Goal: Task Accomplishment & Management: Manage account settings

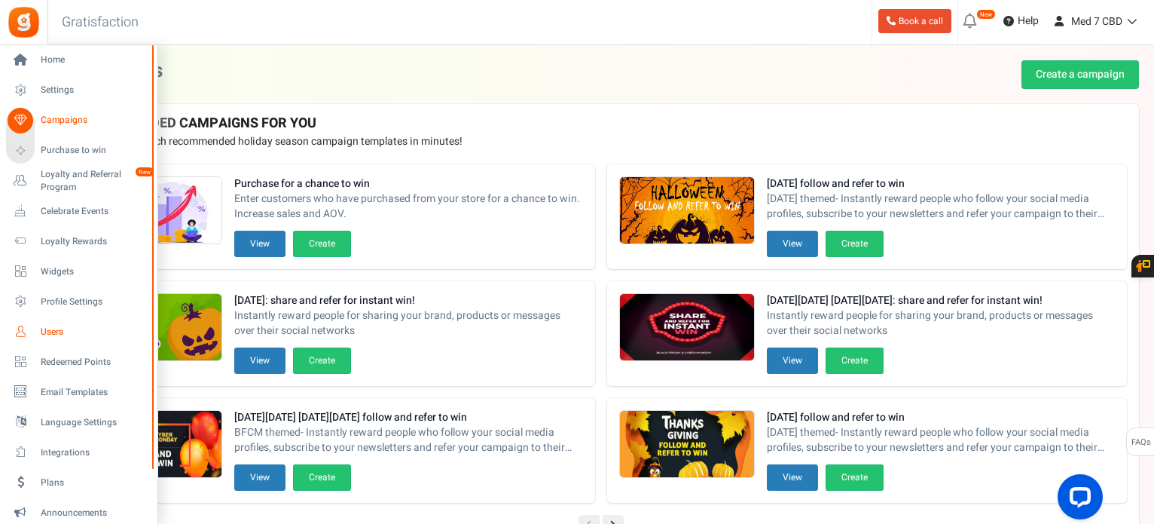
click at [53, 329] on span "Users" at bounding box center [93, 331] width 105 height 13
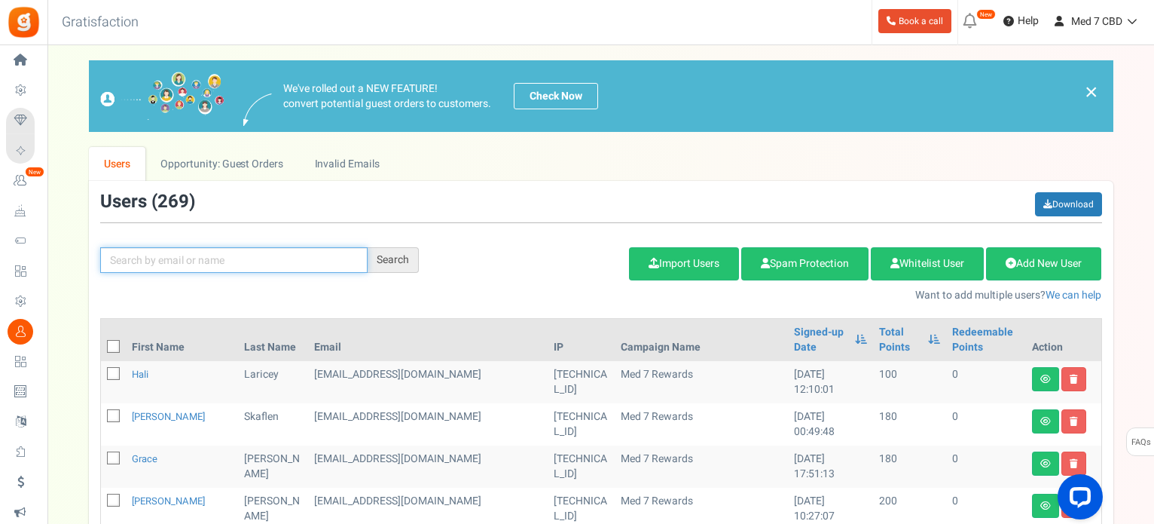
click at [175, 252] on input "text" at bounding box center [233, 260] width 267 height 26
paste input "[PERSON_NAME]"
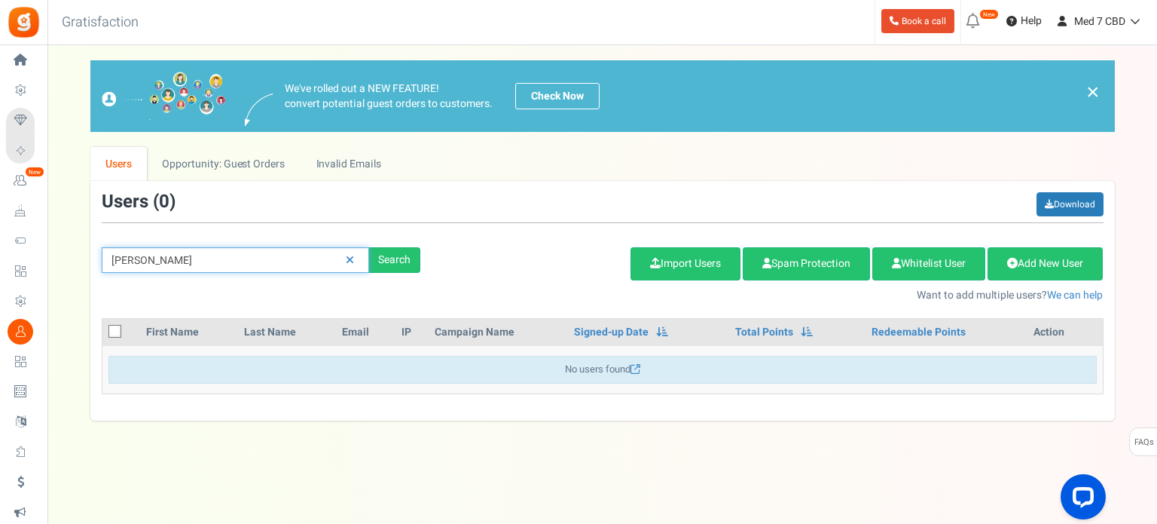
type input "[PERSON_NAME]"
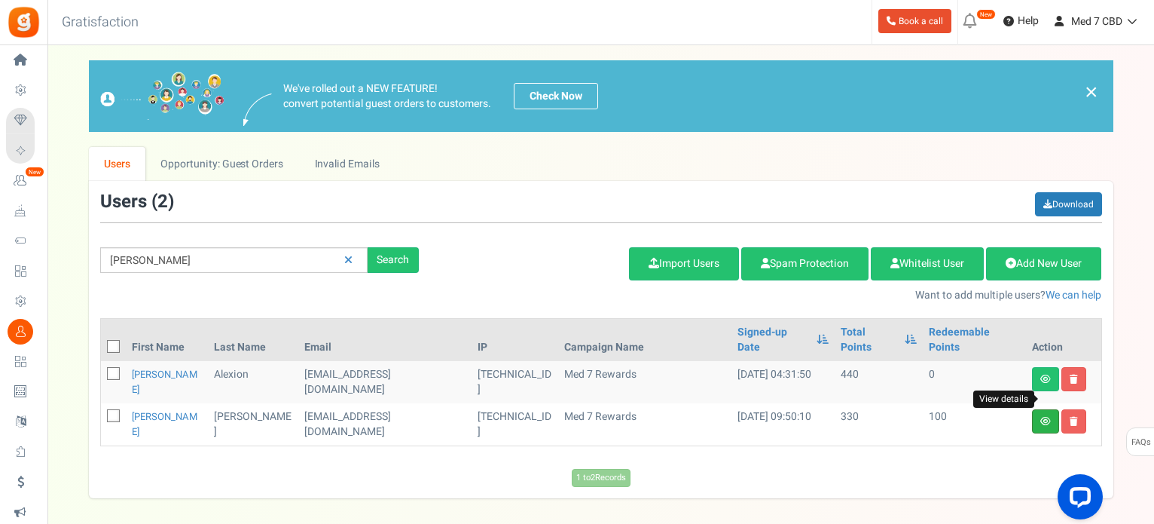
click at [1044, 417] on icon at bounding box center [1045, 421] width 11 height 9
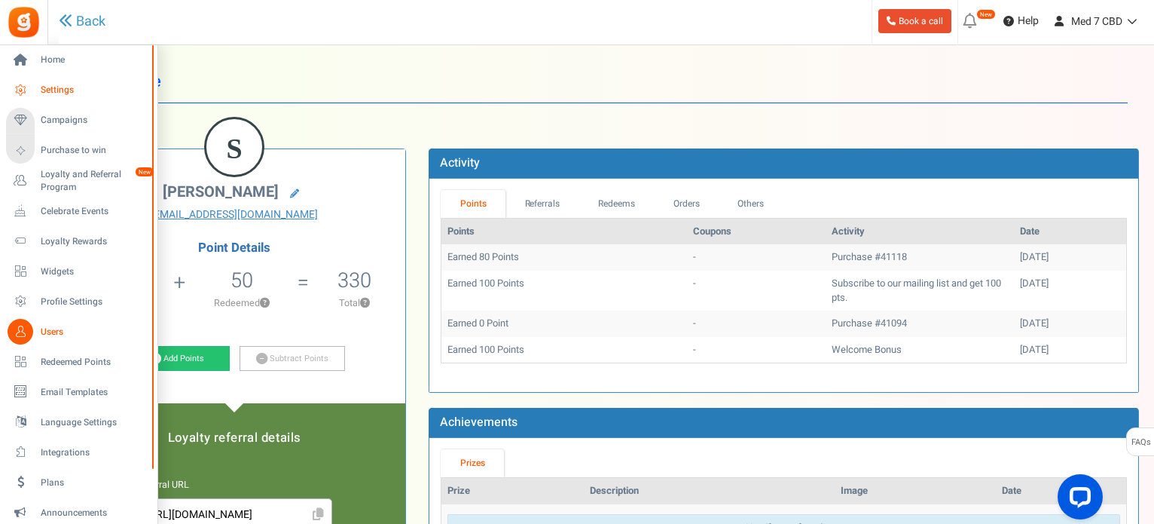
click at [51, 93] on span "Settings" at bounding box center [93, 90] width 105 height 13
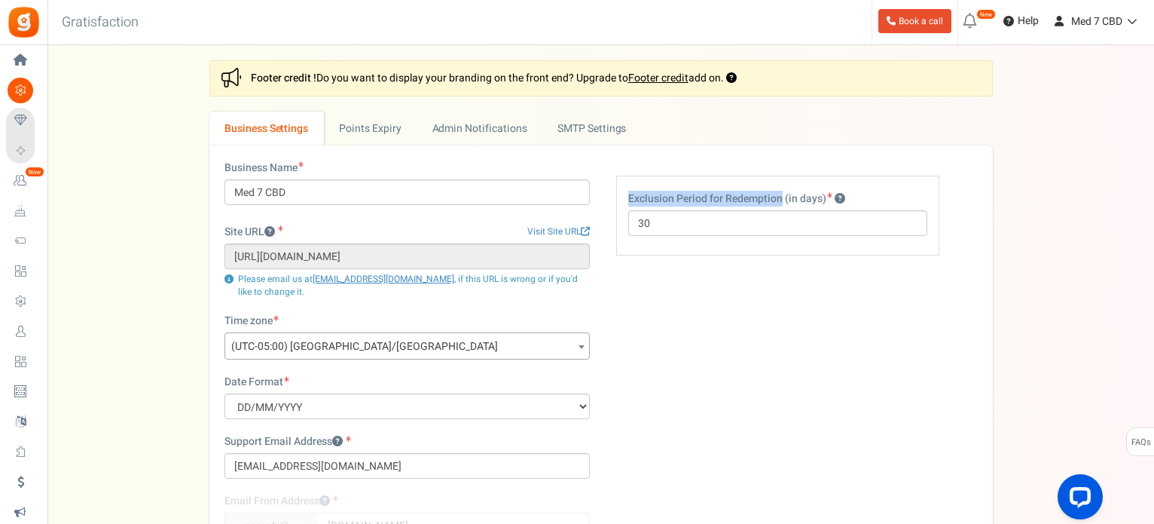
drag, startPoint x: 628, startPoint y: 198, endPoint x: 782, endPoint y: 206, distance: 153.9
click at [780, 204] on label "Exclusion Period for Redemption (in days)" at bounding box center [736, 198] width 217 height 15
copy label "Exclusion Period for Redemption"
click at [835, 316] on div "Business Name Med 7 CBD Site URL Visit Site URL [URL][DOMAIN_NAME] Update site …" at bounding box center [601, 402] width 776 height 484
drag, startPoint x: 630, startPoint y: 197, endPoint x: 707, endPoint y: 200, distance: 76.9
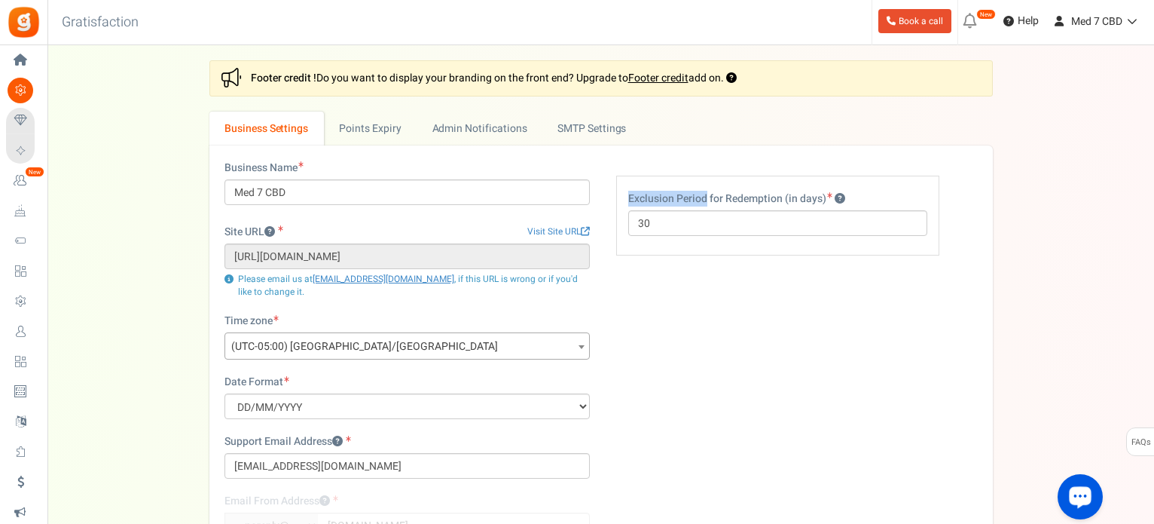
click at [707, 200] on label "Exclusion Period for Redemption (in days)" at bounding box center [736, 198] width 217 height 15
copy label "Exclusion Period"
drag, startPoint x: 661, startPoint y: 228, endPoint x: 603, endPoint y: 232, distance: 58.1
click at [603, 232] on div "Business Name Med 7 CBD Site URL Visit Site URL [URL][DOMAIN_NAME] Update site …" at bounding box center [601, 402] width 776 height 484
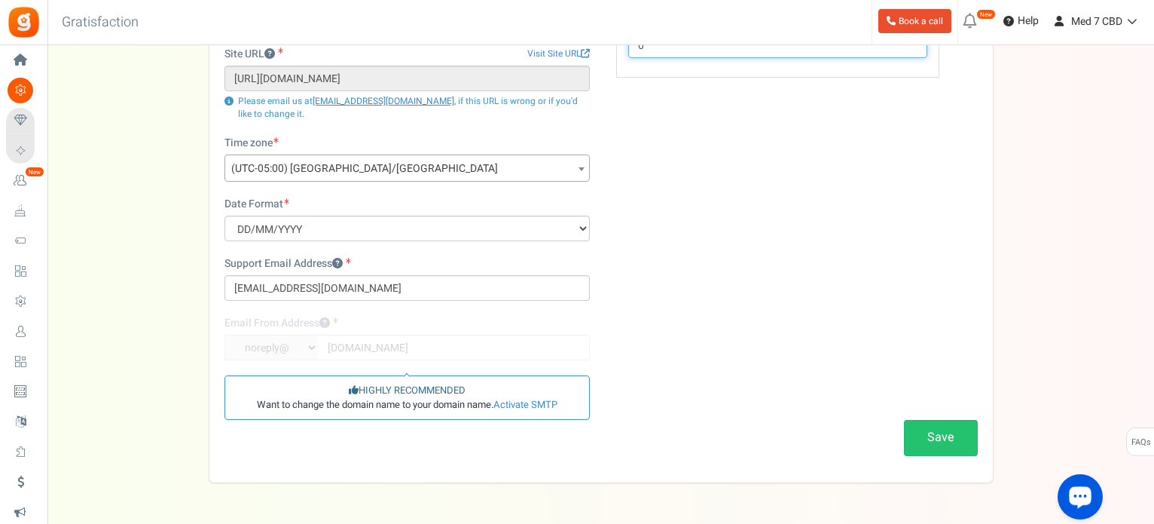
scroll to position [226, 0]
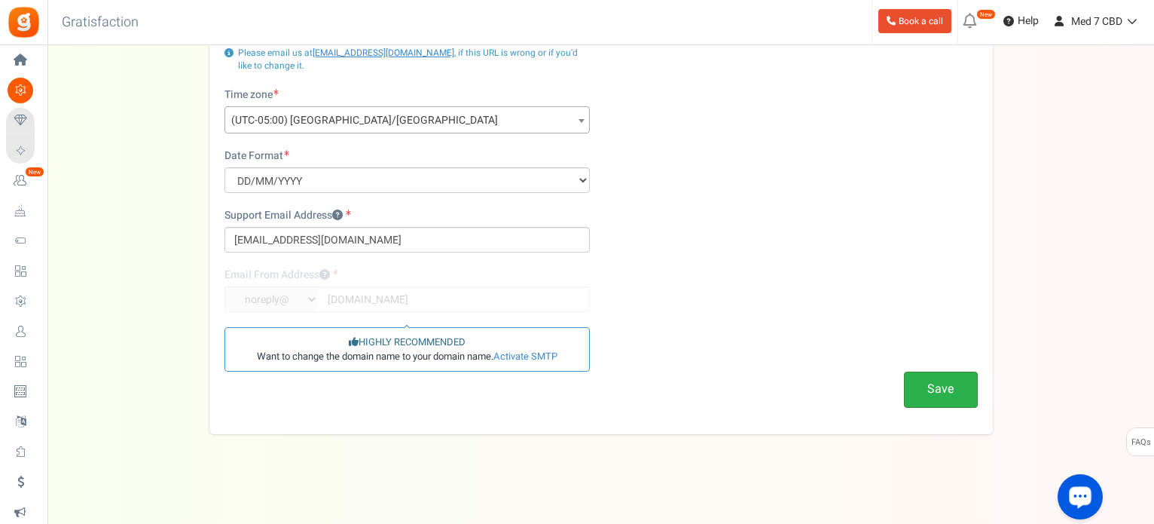
type input "0"
click at [935, 388] on button "Save" at bounding box center [941, 388] width 74 height 35
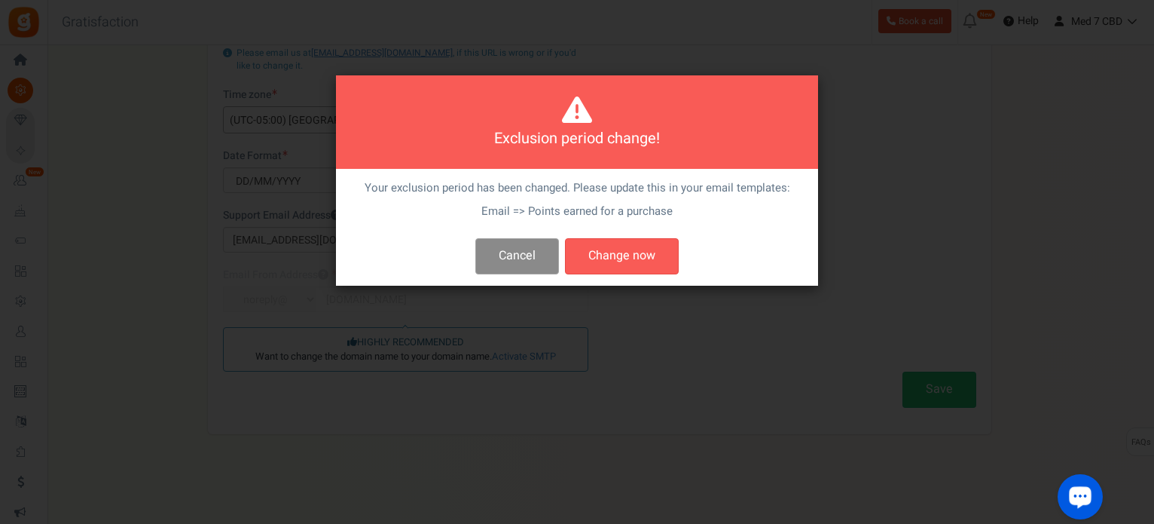
click at [515, 251] on button "Cancel" at bounding box center [517, 255] width 84 height 35
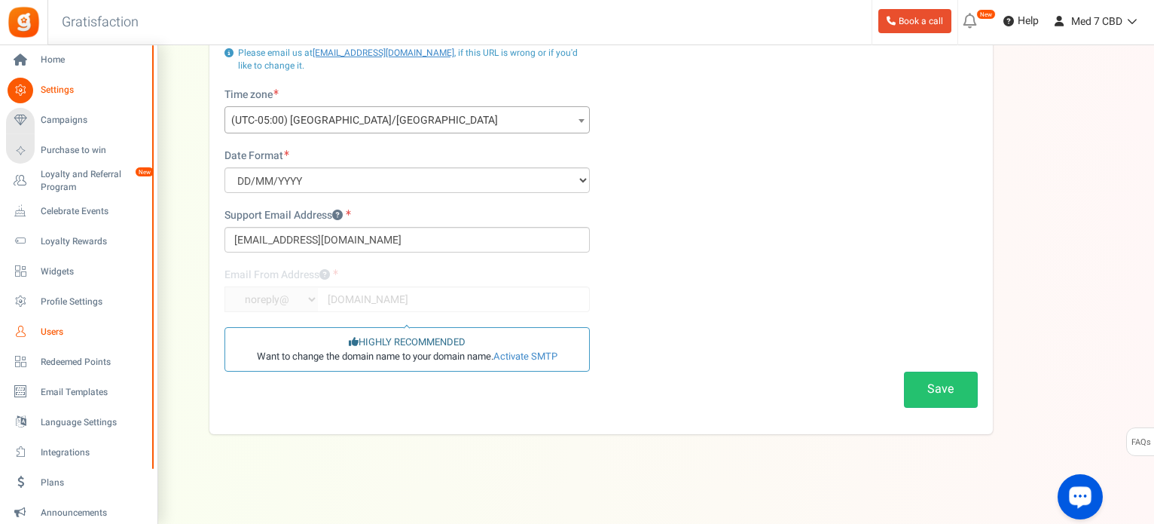
click at [48, 328] on span "Users" at bounding box center [93, 331] width 105 height 13
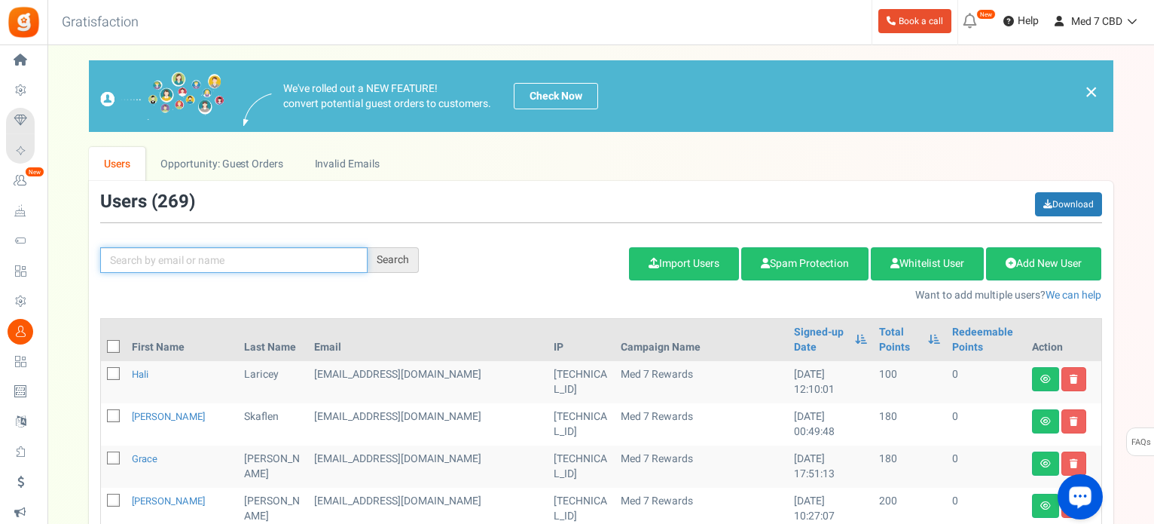
click at [180, 264] on input "text" at bounding box center [233, 260] width 267 height 26
paste input "[PERSON_NAME]"
type input "[PERSON_NAME]"
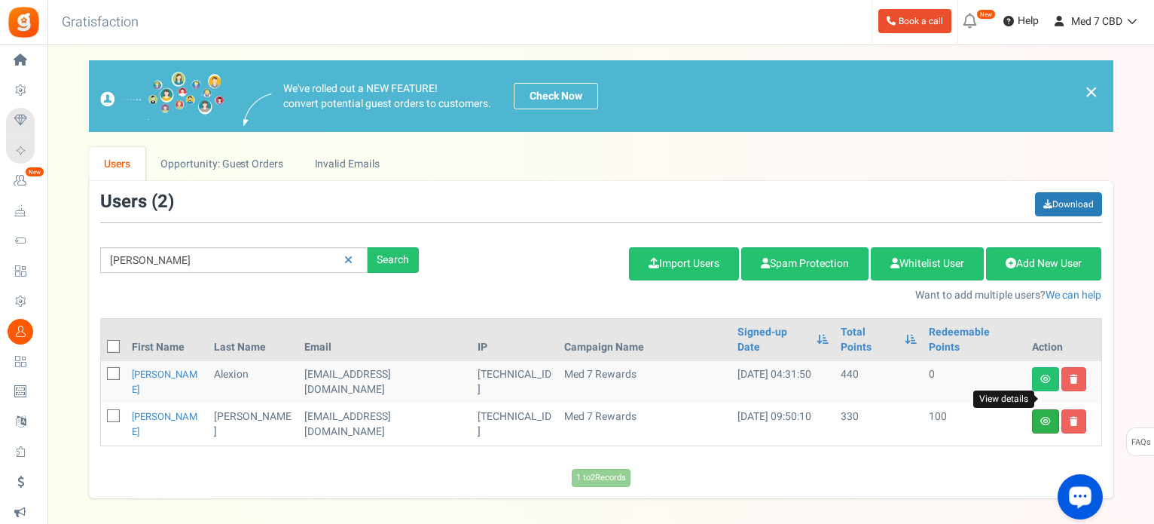
click at [1049, 417] on icon at bounding box center [1045, 421] width 11 height 9
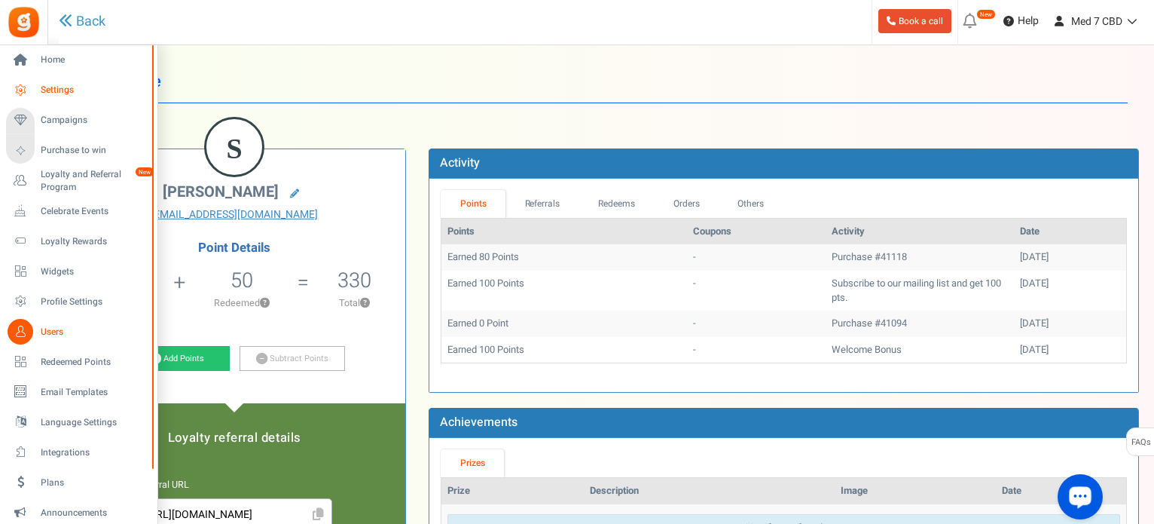
click at [60, 81] on link "Settings" at bounding box center [78, 91] width 145 height 26
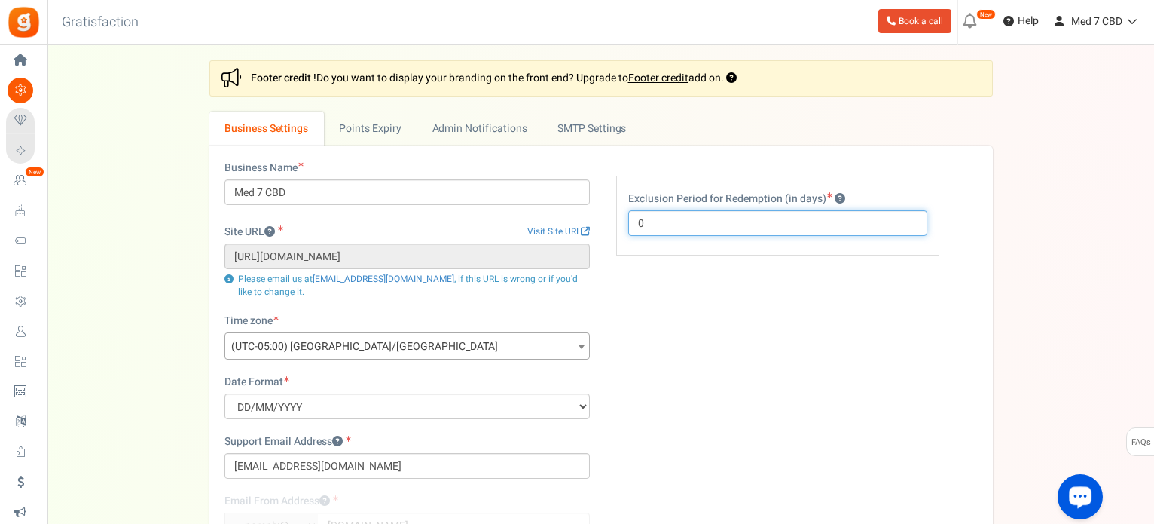
drag, startPoint x: 667, startPoint y: 231, endPoint x: 604, endPoint y: 237, distance: 63.6
click at [604, 237] on div "Business Name Med 7 CBD Site URL Visit Site URL [URL][DOMAIN_NAME] Update site …" at bounding box center [601, 402] width 776 height 484
type input "30"
click at [817, 374] on div "Business Name Med 7 CBD Site URL Visit Site URL [URL][DOMAIN_NAME] Update site …" at bounding box center [601, 402] width 776 height 484
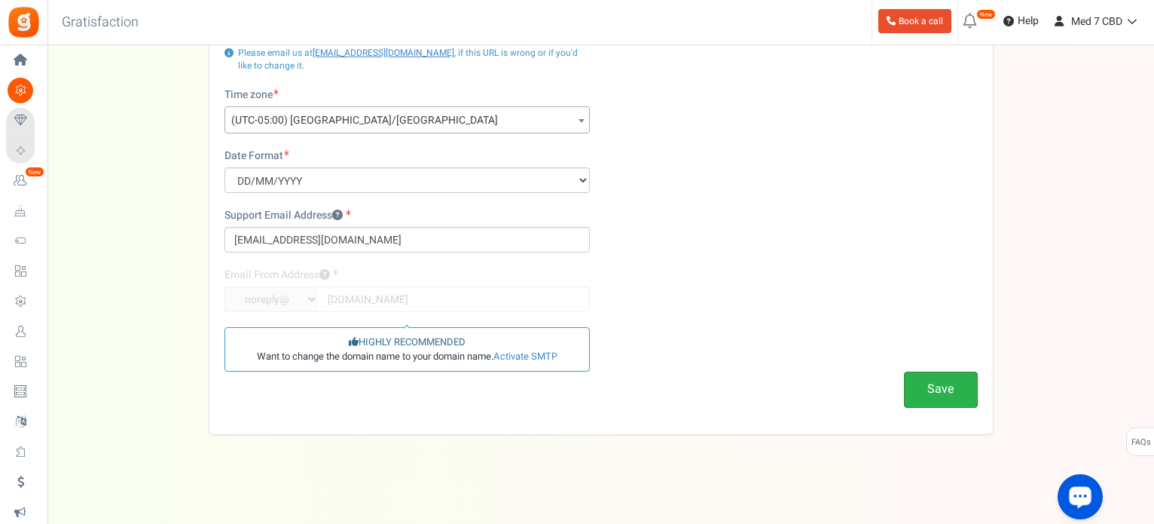
click at [933, 382] on button "Save" at bounding box center [941, 388] width 74 height 35
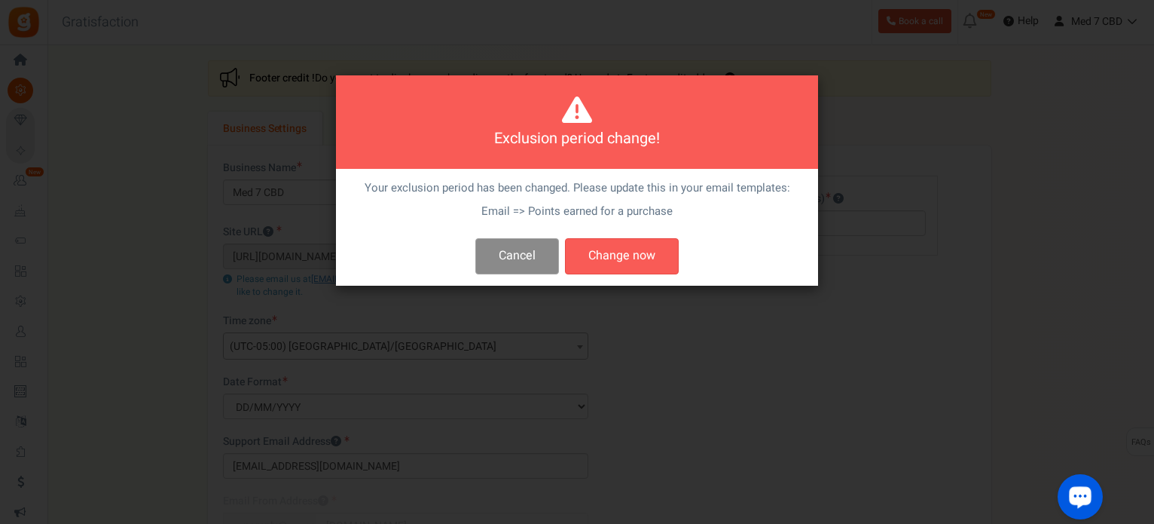
click at [512, 250] on button "Cancel" at bounding box center [517, 255] width 84 height 35
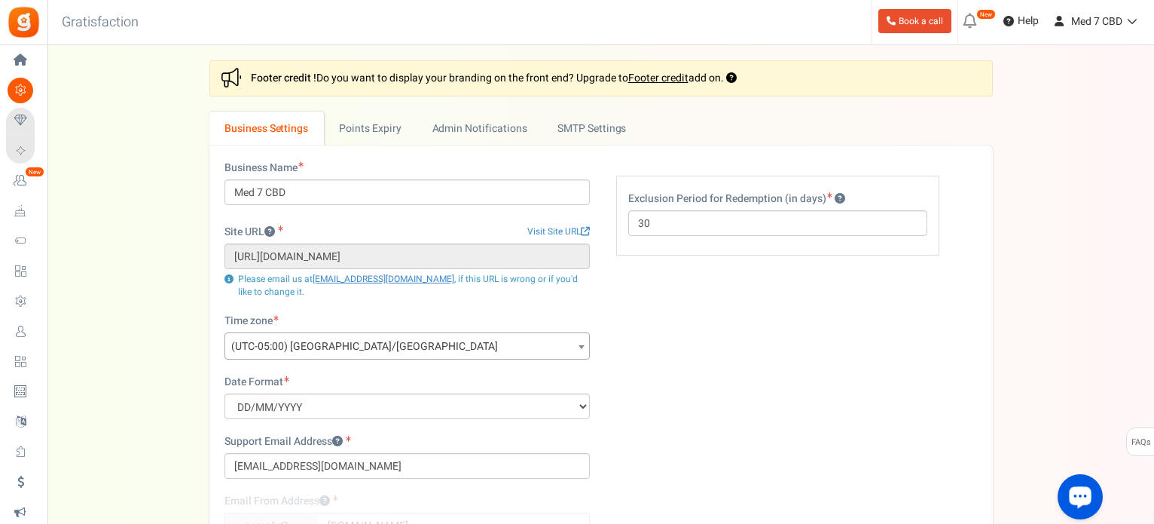
click at [818, 347] on div "Business Name Med 7 CBD Site URL Visit Site URL [URL][DOMAIN_NAME] Update site …" at bounding box center [601, 425] width 776 height 531
click at [802, 318] on div "Business Name Med 7 CBD Site URL Visit Site URL [URL][DOMAIN_NAME] Update site …" at bounding box center [601, 402] width 776 height 484
